Goal: Task Accomplishment & Management: Manage account settings

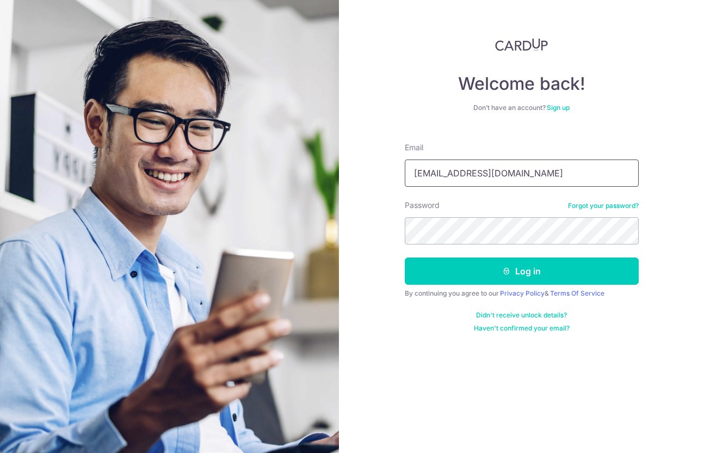
click at [502, 172] on input "[EMAIL_ADDRESS][DOMAIN_NAME]" at bounding box center [522, 172] width 234 height 27
click at [502, 172] on input "admin@coolwaveaircon.com" at bounding box center [522, 172] width 234 height 27
type input "[EMAIL_ADDRESS][DOMAIN_NAME]"
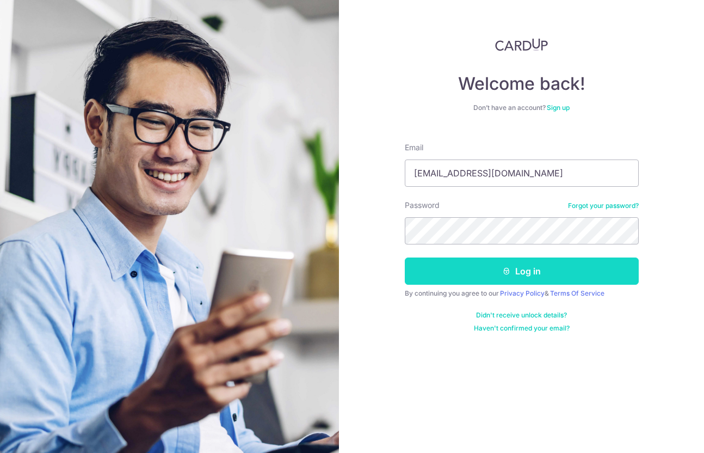
click at [443, 266] on button "Log in" at bounding box center [522, 270] width 234 height 27
